Goal: Transaction & Acquisition: Purchase product/service

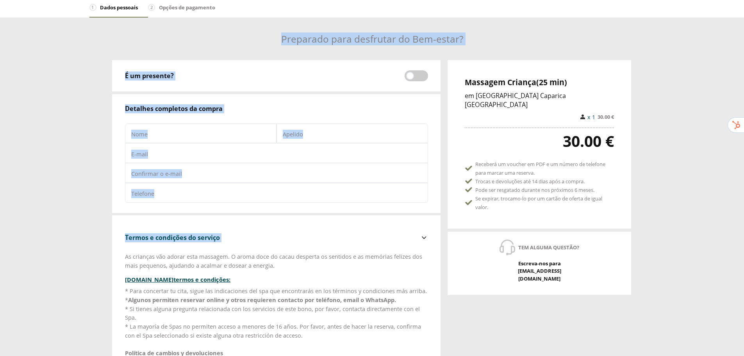
scroll to position [78, 0]
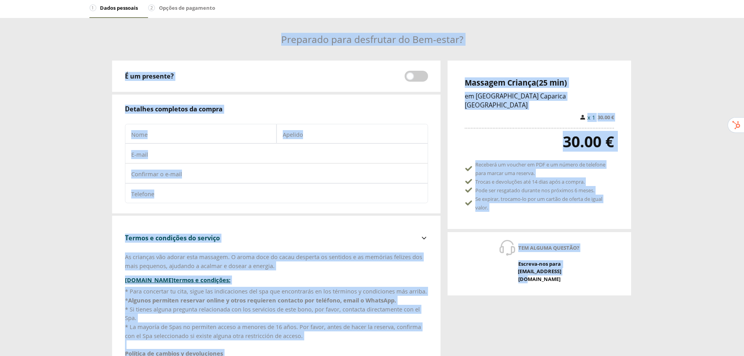
drag, startPoint x: 284, startPoint y: 76, endPoint x: 590, endPoint y: 270, distance: 362.9
click at [590, 270] on div "1 Dados pessoais 2 Opções de pagamento Preparado para desfrutar do Bem-estar? M…" at bounding box center [372, 265] width 744 height 555
copy div "Loremipsu dolo sitametco ad Eli-seddo? Eiusmodt Incidid (39 utl) et DOL Magnaa …"
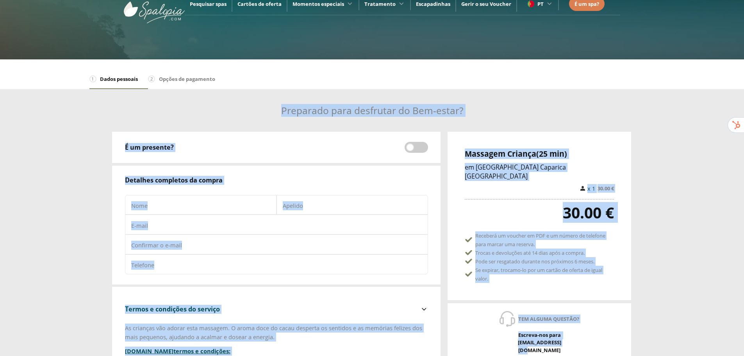
scroll to position [0, 0]
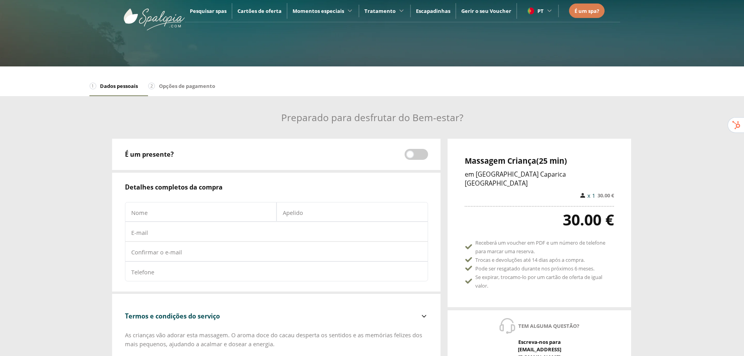
drag, startPoint x: 203, startPoint y: 0, endPoint x: 112, endPoint y: 54, distance: 105.7
click at [112, 54] on nav "Pesquisar spas Cartões de oferta Momentos especiais Circuito Spa Spa para casai…" at bounding box center [372, 33] width 744 height 66
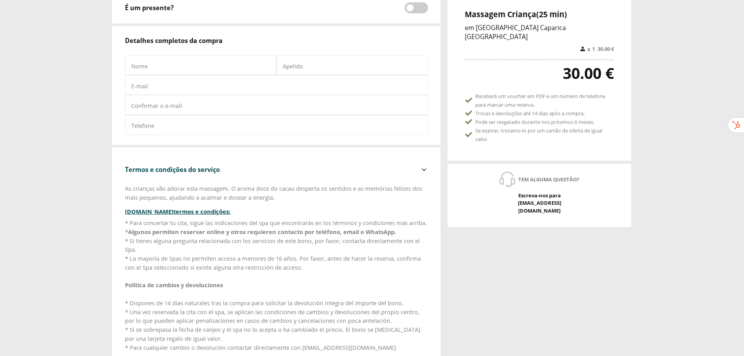
scroll to position [156, 0]
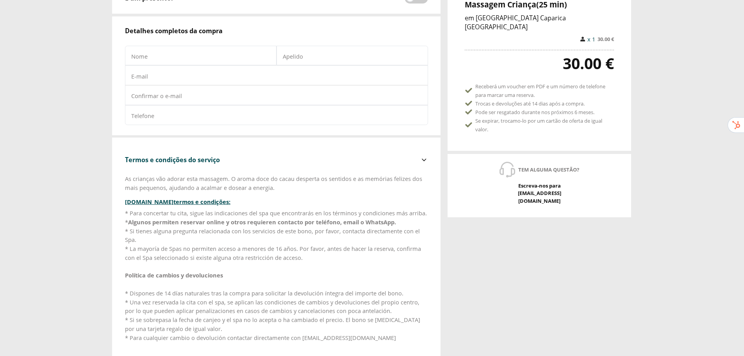
click at [176, 265] on div "* Para concertar tu cita, sigue las indicaciones del spa que encontrarás en los…" at bounding box center [276, 275] width 303 height 133
click at [187, 247] on div "* Para concertar tu cita, sigue las indicaciones del spa que encontrarás en los…" at bounding box center [276, 275] width 303 height 133
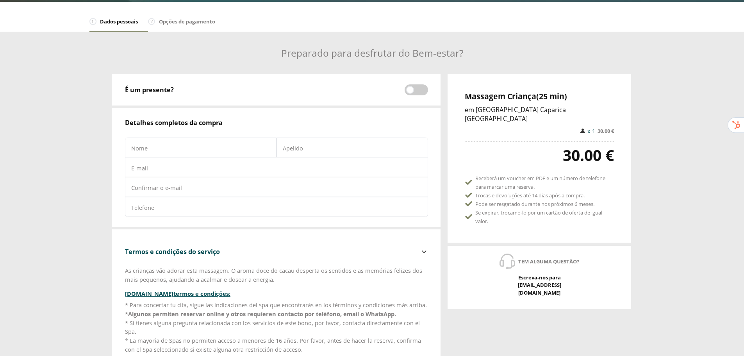
scroll to position [78, 0]
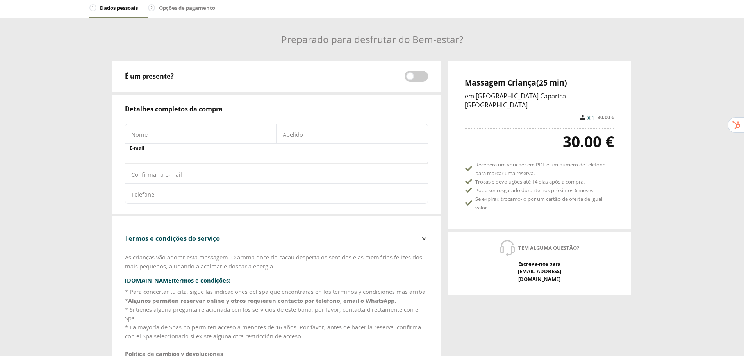
drag, startPoint x: 152, startPoint y: 155, endPoint x: 130, endPoint y: 154, distance: 22.3
click at [130, 154] on input at bounding box center [275, 156] width 300 height 14
click at [127, 151] on input at bounding box center [275, 156] width 300 height 14
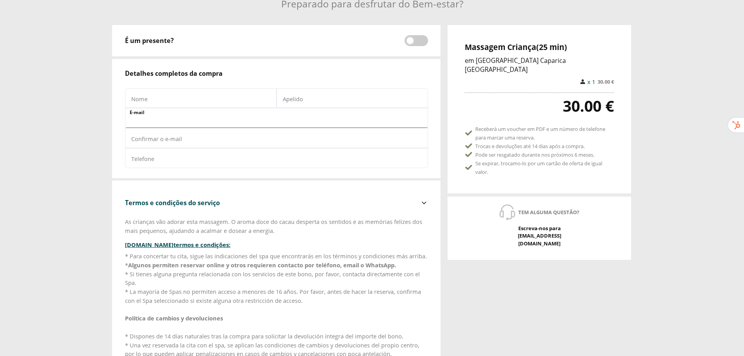
scroll to position [117, 0]
